Goal: Complete application form: Complete application form

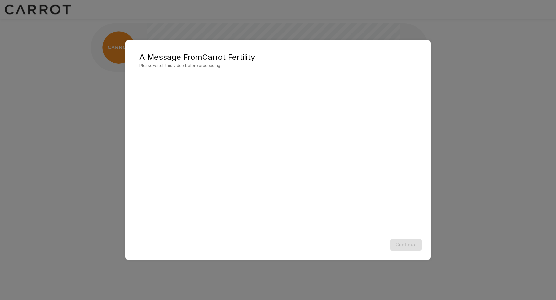
click at [408, 243] on div "Continue" at bounding box center [278, 244] width 293 height 17
click at [405, 246] on div "Continue" at bounding box center [278, 244] width 293 height 17
click at [407, 248] on button "Continue" at bounding box center [406, 245] width 32 height 12
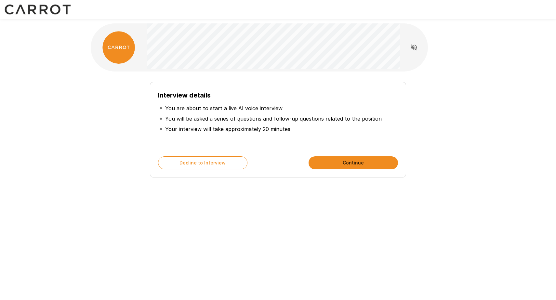
click at [367, 165] on button "Continue" at bounding box center [352, 162] width 89 height 13
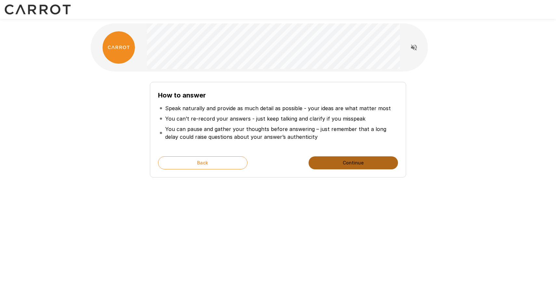
click at [367, 165] on button "Continue" at bounding box center [352, 162] width 89 height 13
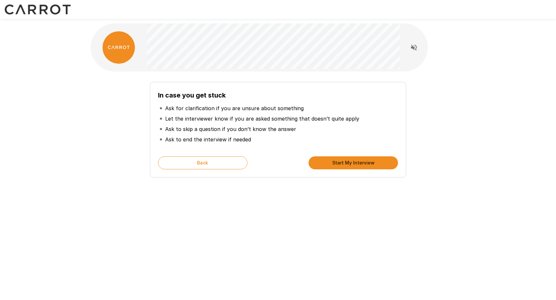
click at [367, 165] on button "Start My Interview" at bounding box center [352, 162] width 89 height 13
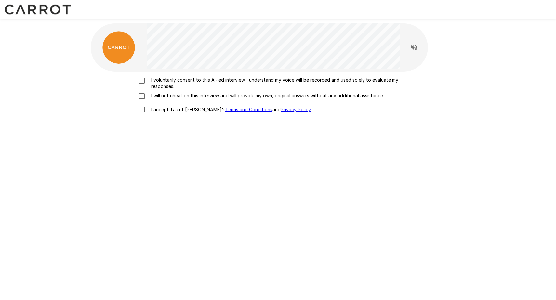
click at [217, 78] on p "I voluntarily consent to this AI-led interview. I understand my voice will be r…" at bounding box center [285, 83] width 272 height 13
click at [185, 95] on p "I will not cheat on this interview and will provide my own, original answers wi…" at bounding box center [266, 95] width 235 height 7
click at [171, 111] on p "I accept Talent Llama's Terms and Conditions and Privacy Policy ." at bounding box center [230, 109] width 163 height 7
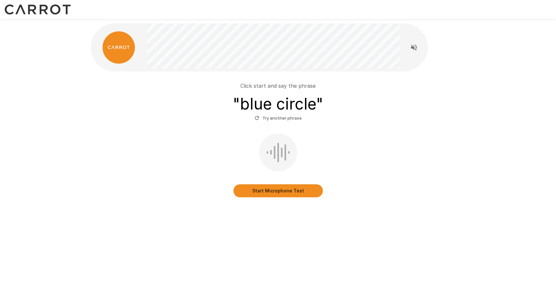
click at [287, 192] on button "Start Microphone Test" at bounding box center [277, 190] width 89 height 13
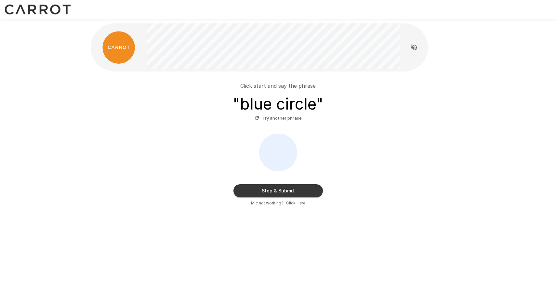
click at [287, 192] on button "Stop & Submit" at bounding box center [277, 190] width 89 height 13
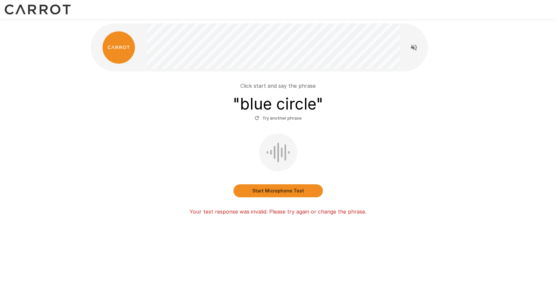
click at [269, 193] on button "Start Microphone Test" at bounding box center [277, 190] width 89 height 13
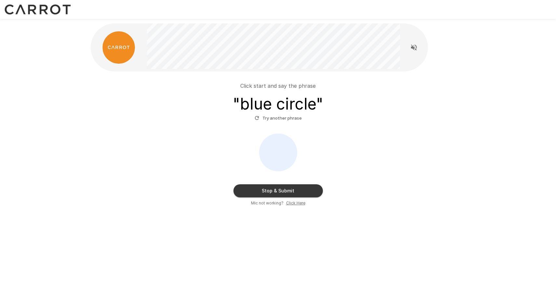
click at [269, 193] on button "Stop & Submit" at bounding box center [277, 190] width 89 height 13
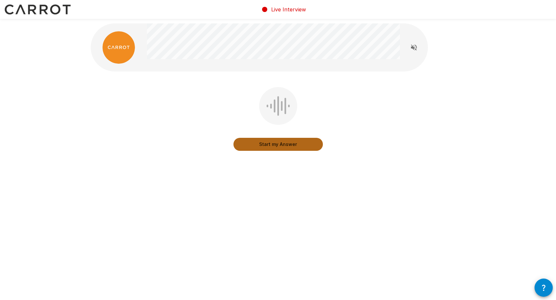
click at [280, 147] on button "Start my Answer" at bounding box center [277, 144] width 89 height 13
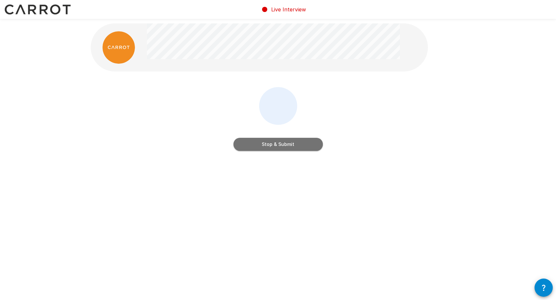
click at [280, 147] on button "Stop & Submit" at bounding box center [277, 144] width 89 height 13
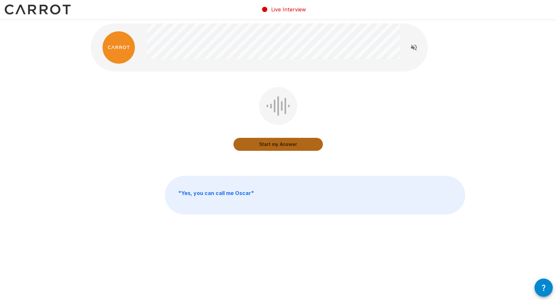
click at [280, 147] on button "Start my Answer" at bounding box center [277, 144] width 89 height 13
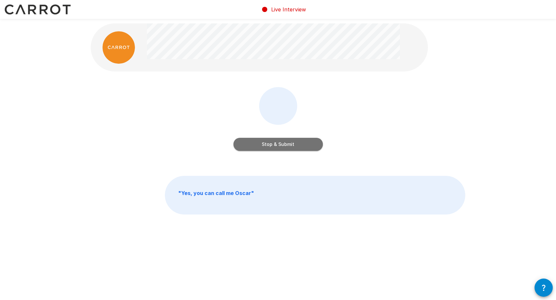
click at [280, 147] on button "Stop & Submit" at bounding box center [277, 144] width 89 height 13
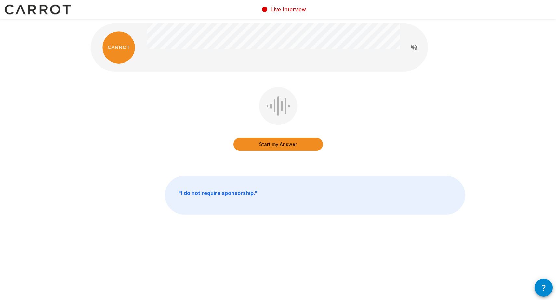
click at [282, 145] on button "Start my Answer" at bounding box center [277, 144] width 89 height 13
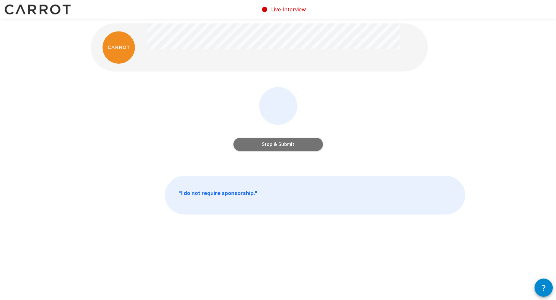
click at [282, 145] on button "Stop & Submit" at bounding box center [277, 144] width 89 height 13
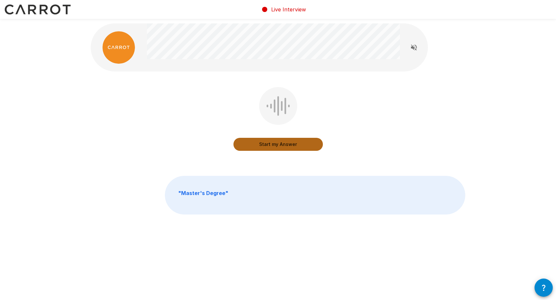
click at [275, 147] on button "Start my Answer" at bounding box center [277, 144] width 89 height 13
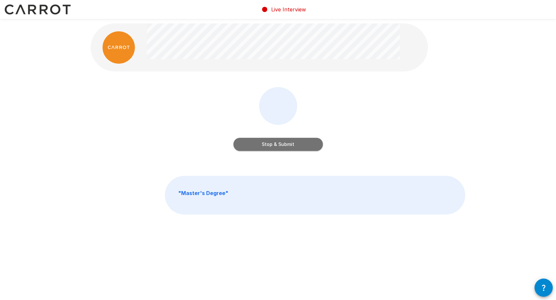
click at [275, 147] on button "Stop & Submit" at bounding box center [277, 144] width 89 height 13
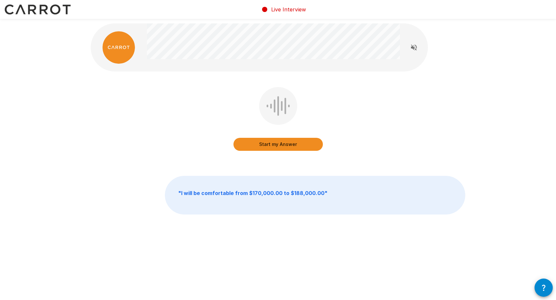
click at [275, 147] on button "Start my Answer" at bounding box center [277, 144] width 89 height 13
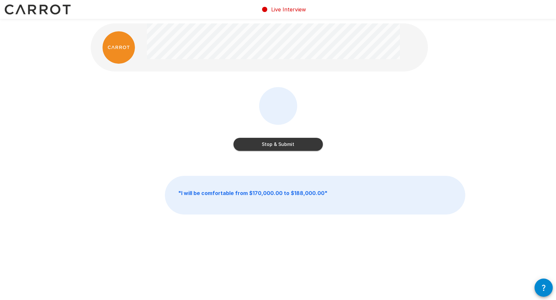
click at [275, 147] on button "Stop & Submit" at bounding box center [277, 144] width 89 height 13
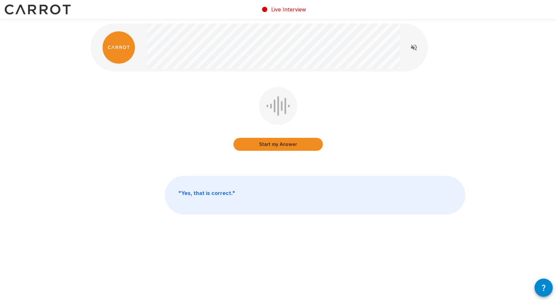
click at [275, 147] on button "Start my Answer" at bounding box center [277, 144] width 89 height 13
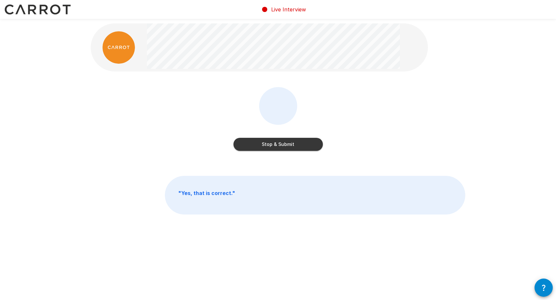
click at [275, 147] on button "Stop & Submit" at bounding box center [277, 144] width 89 height 13
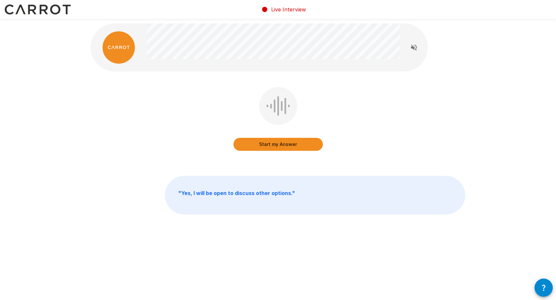
click at [275, 147] on button "Start my Answer" at bounding box center [277, 144] width 89 height 13
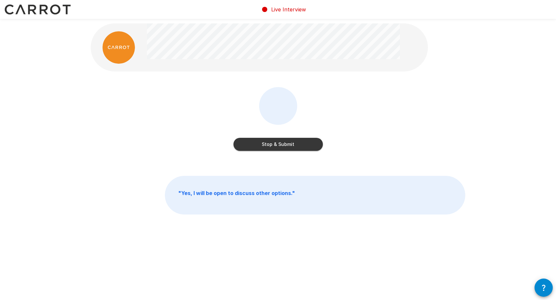
click at [275, 147] on button "Stop & Submit" at bounding box center [277, 144] width 89 height 13
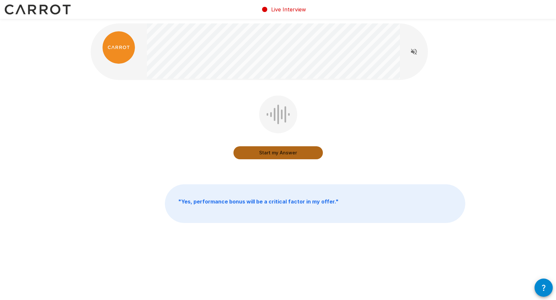
click at [279, 156] on button "Start my Answer" at bounding box center [277, 152] width 89 height 13
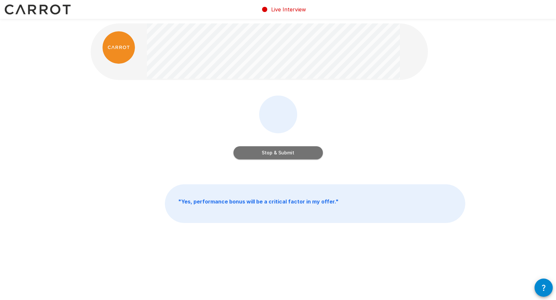
click at [279, 156] on button "Stop & Submit" at bounding box center [277, 152] width 89 height 13
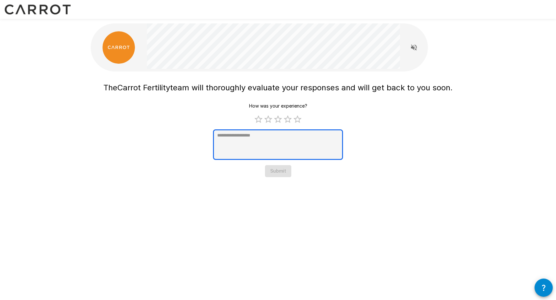
click at [260, 139] on textarea at bounding box center [278, 144] width 130 height 31
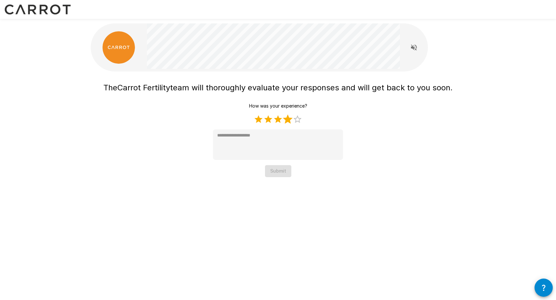
click at [288, 120] on label "4 Stars" at bounding box center [288, 119] width 10 height 10
click at [297, 119] on label "5 Stars" at bounding box center [298, 119] width 10 height 10
type textarea "*"
click at [275, 177] on div "The Carrot Fertility team will thoroughly evaluate your responses and will get …" at bounding box center [278, 102] width 390 height 204
click at [278, 169] on button "Submit" at bounding box center [278, 171] width 26 height 12
